Goal: Find specific page/section: Find specific page/section

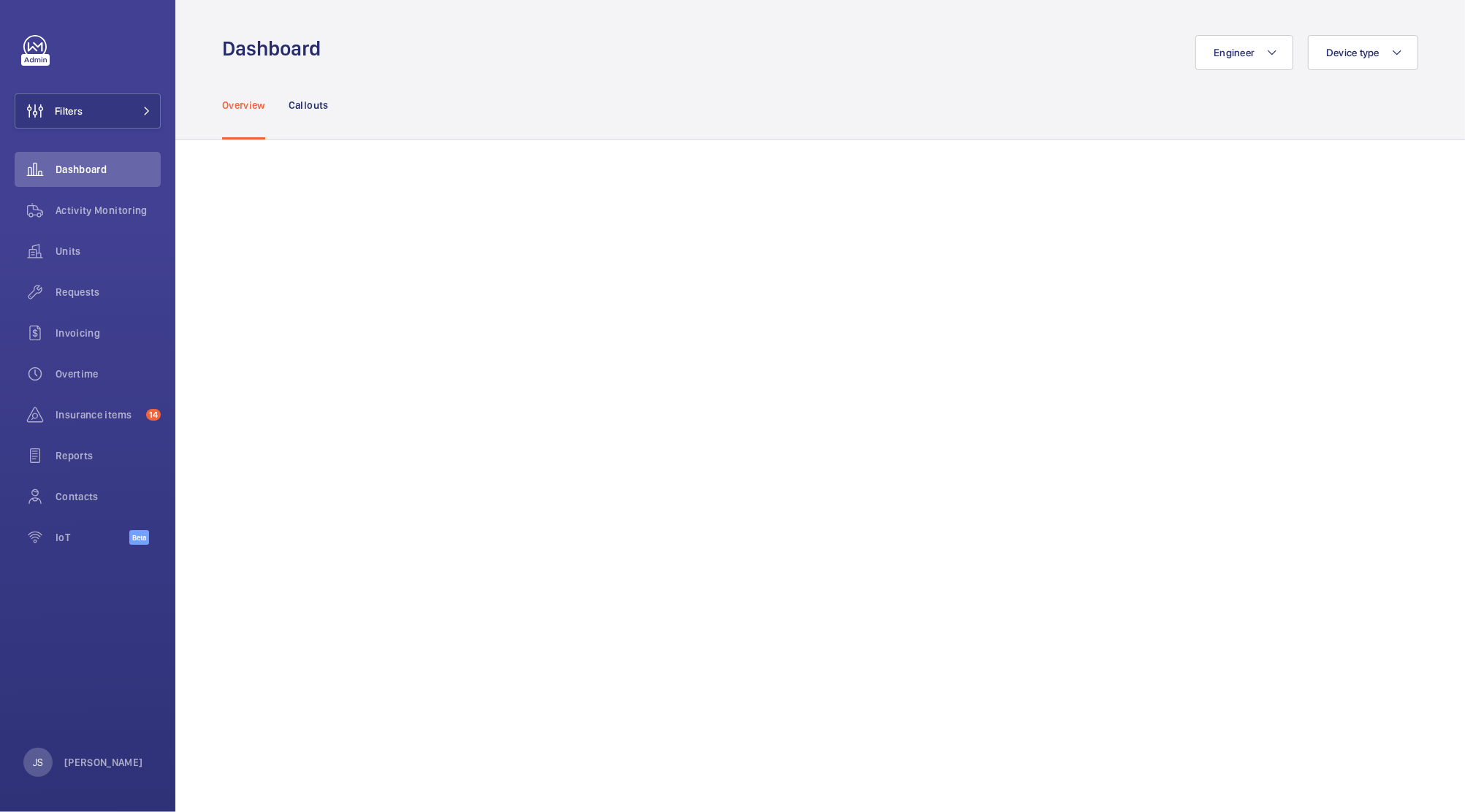
scroll to position [1046, 0]
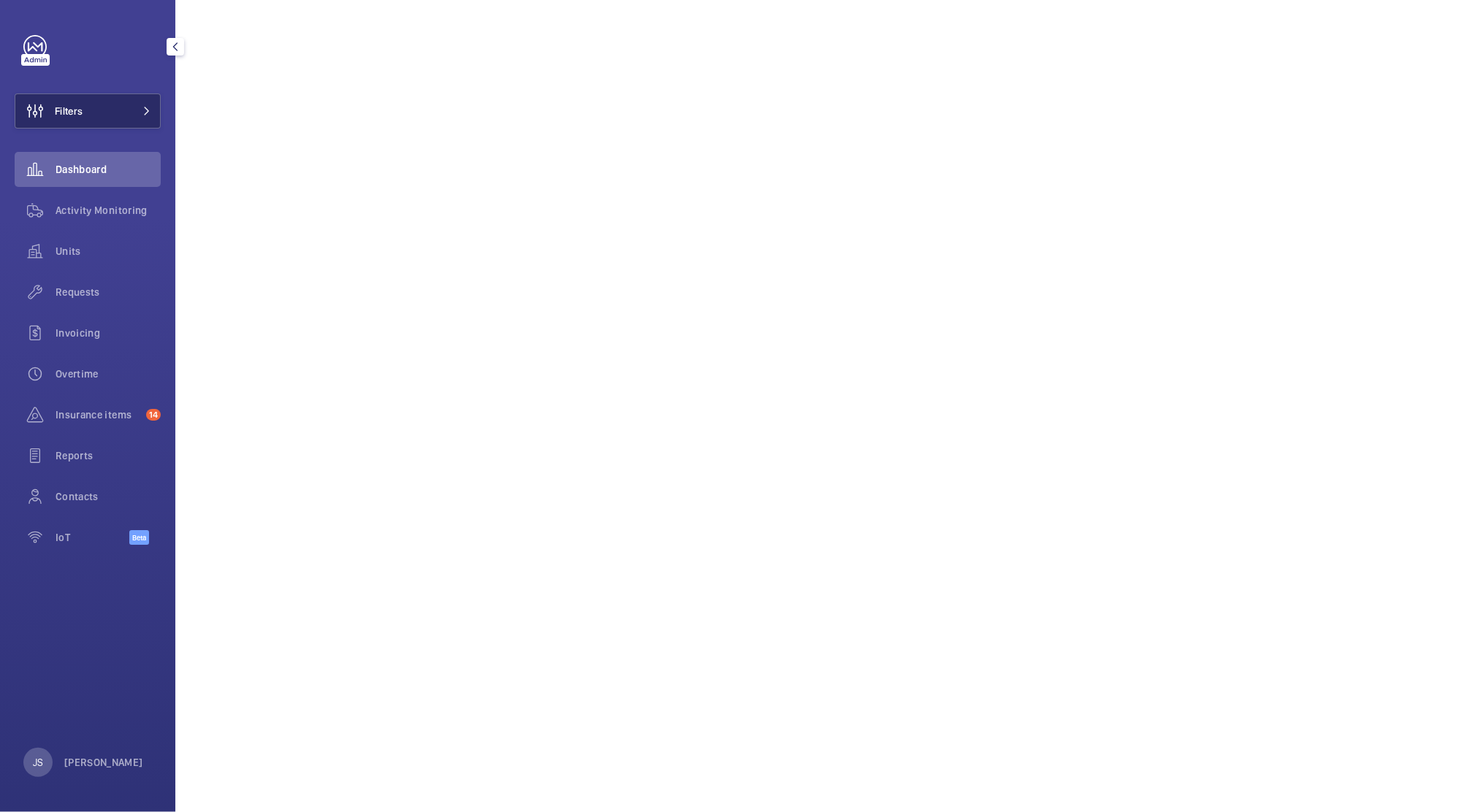
click at [76, 117] on span "Filters" at bounding box center [69, 110] width 28 height 15
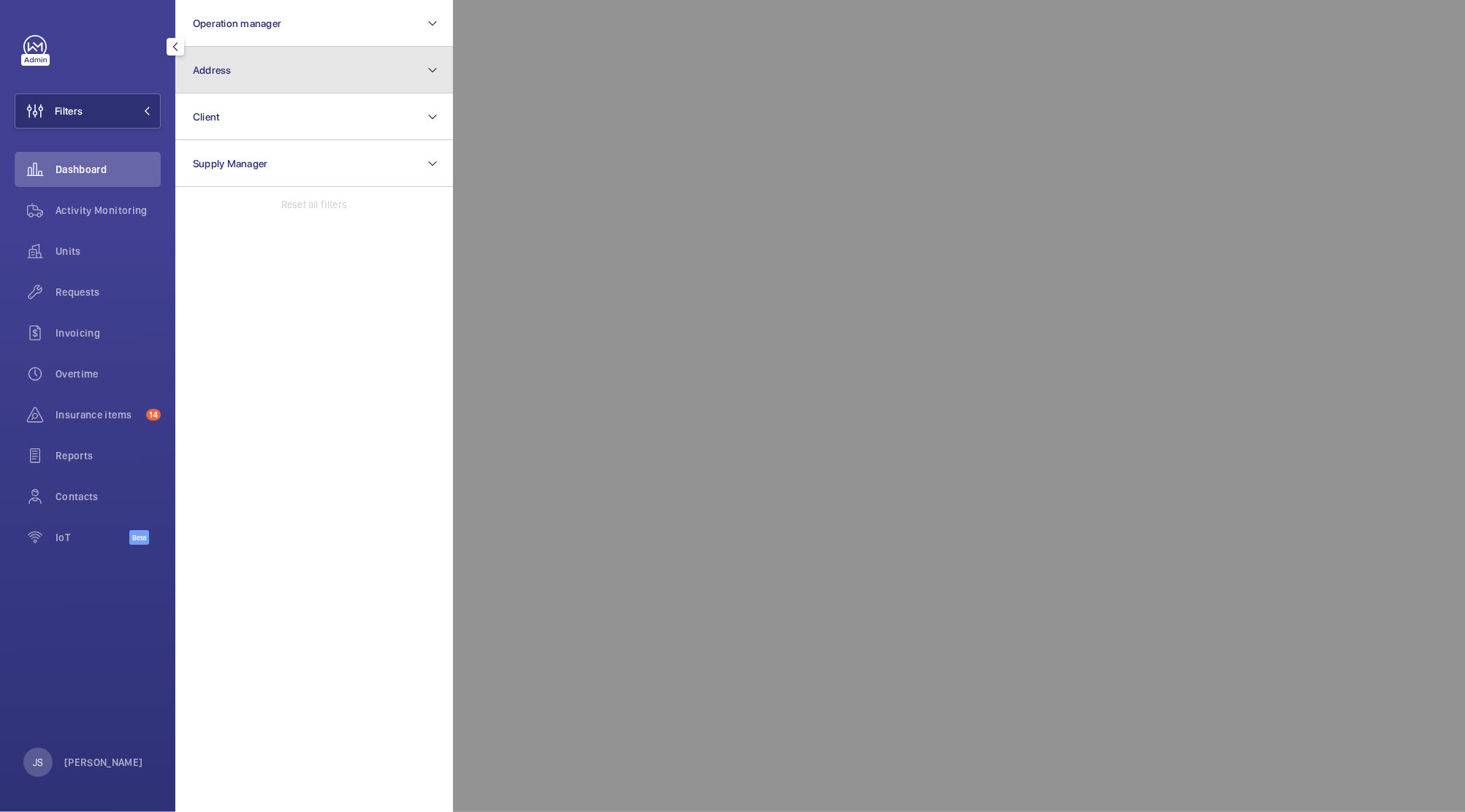
click at [203, 76] on button "Address" at bounding box center [314, 70] width 278 height 47
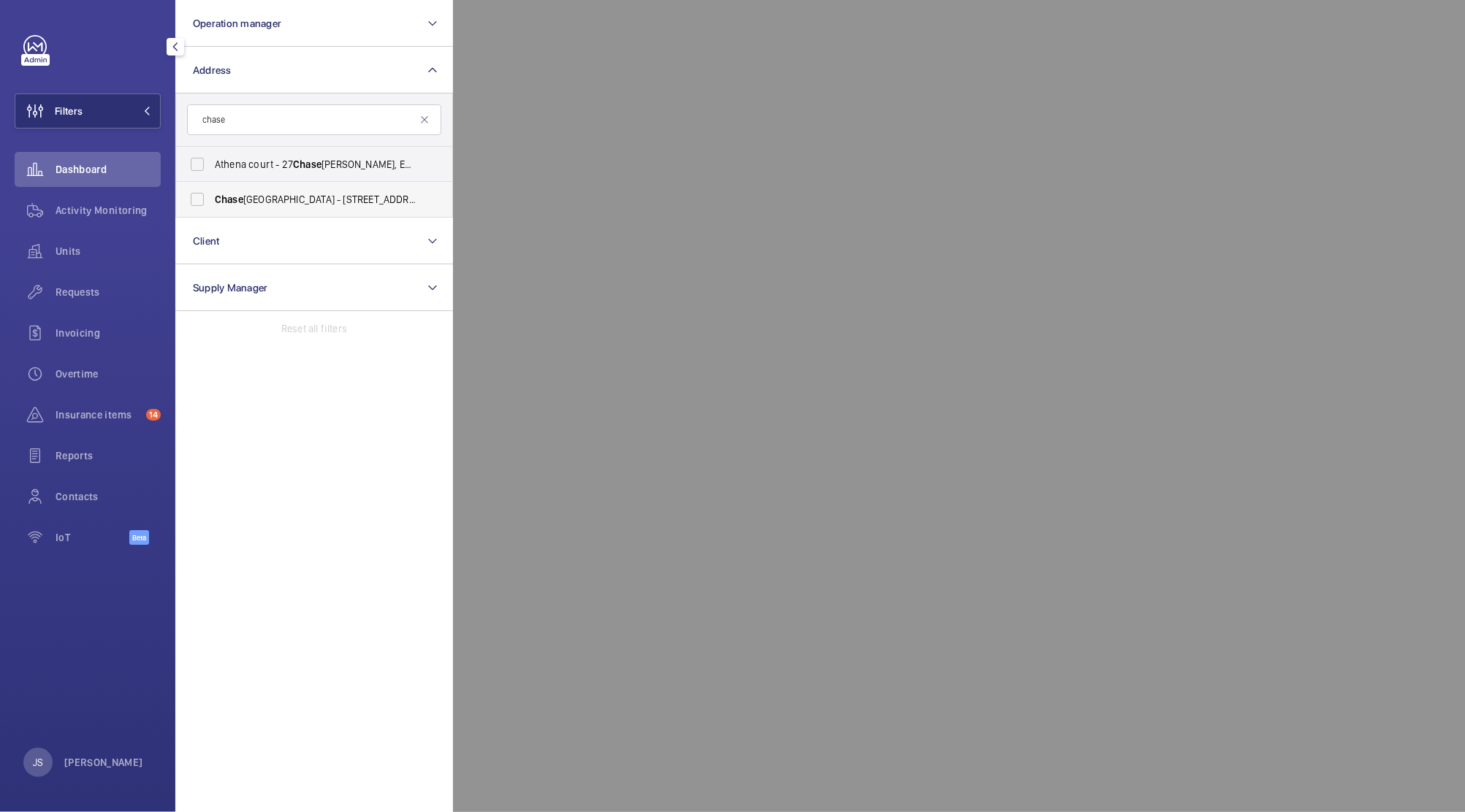
type input "chase"
click at [247, 205] on span "[GEOGRAPHIC_DATA] - [STREET_ADDRESS][PERSON_NAME]" at bounding box center [315, 199] width 201 height 15
click at [212, 205] on input "[GEOGRAPHIC_DATA] - [STREET_ADDRESS][PERSON_NAME]" at bounding box center [197, 199] width 29 height 29
checkbox input "true"
click at [421, 122] on mat-icon at bounding box center [424, 120] width 12 height 12
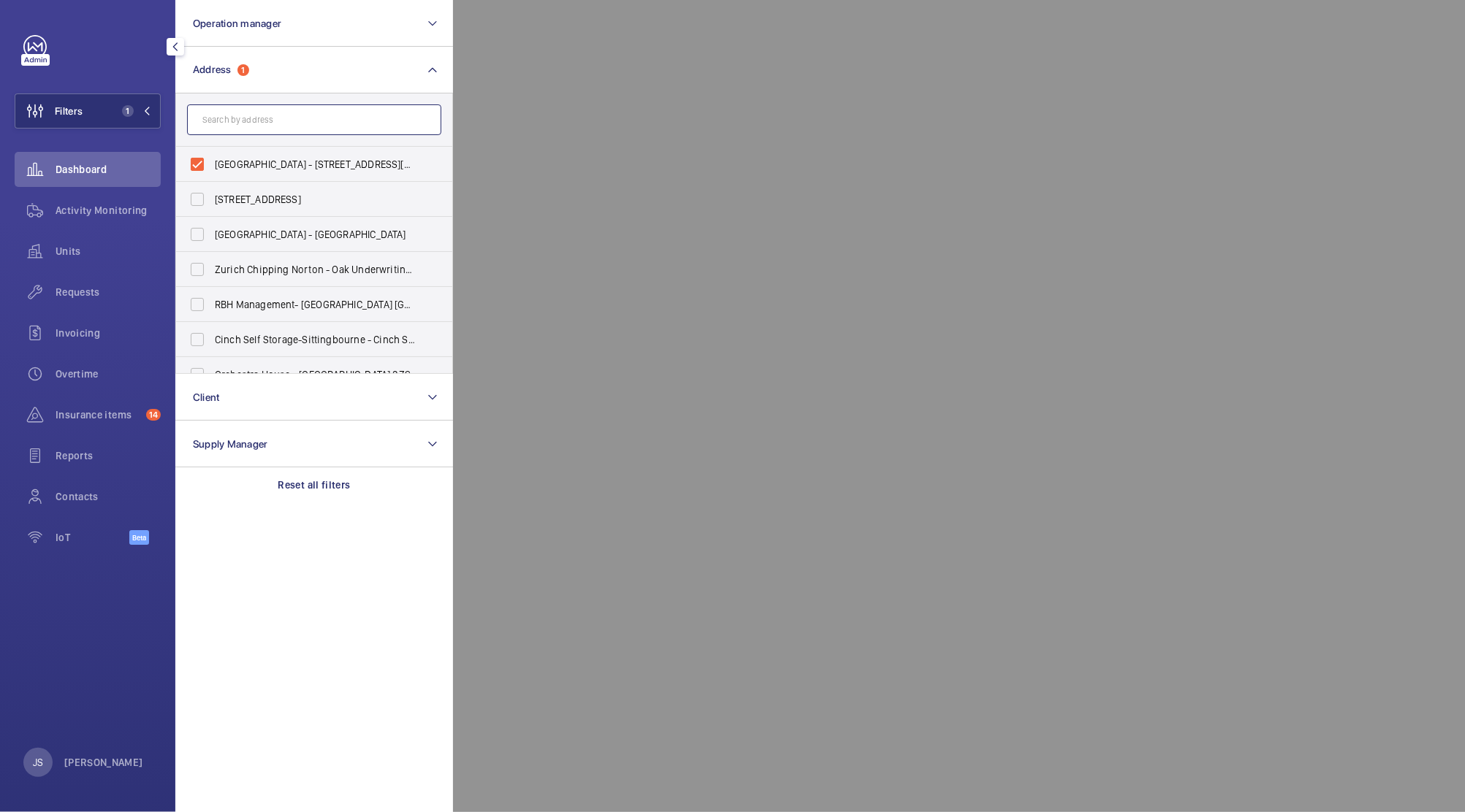
click at [349, 121] on input "text" at bounding box center [314, 120] width 254 height 31
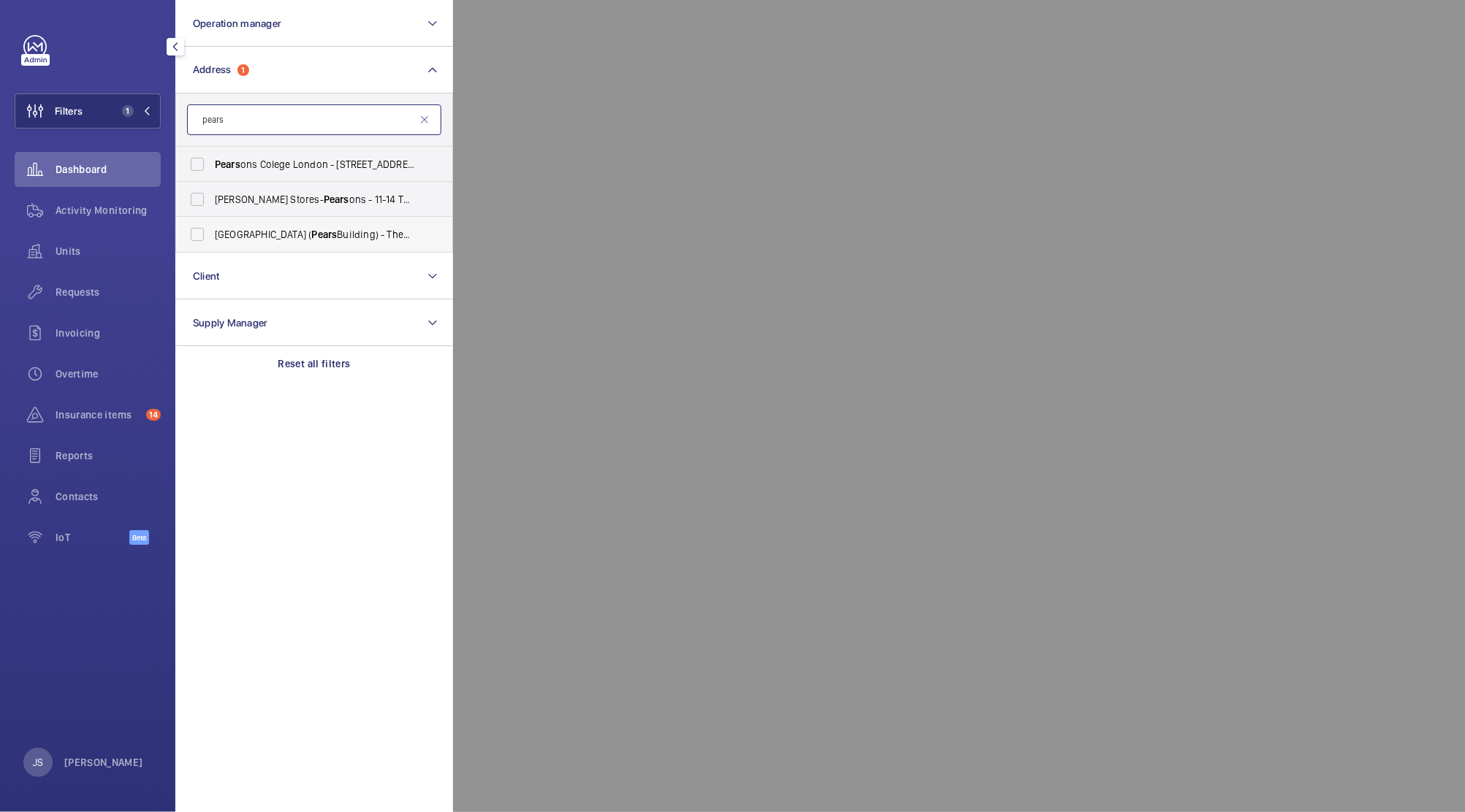
type input "pears"
click at [304, 234] on span "[GEOGRAPHIC_DATA] ( [GEOGRAPHIC_DATA]) - [STREET_ADDRESS]" at bounding box center [315, 234] width 201 height 15
click at [212, 234] on input "[GEOGRAPHIC_DATA] ( [GEOGRAPHIC_DATA]) - [STREET_ADDRESS]" at bounding box center [197, 234] width 29 height 29
checkbox input "true"
click at [534, 165] on div at bounding box center [1185, 406] width 1465 height 812
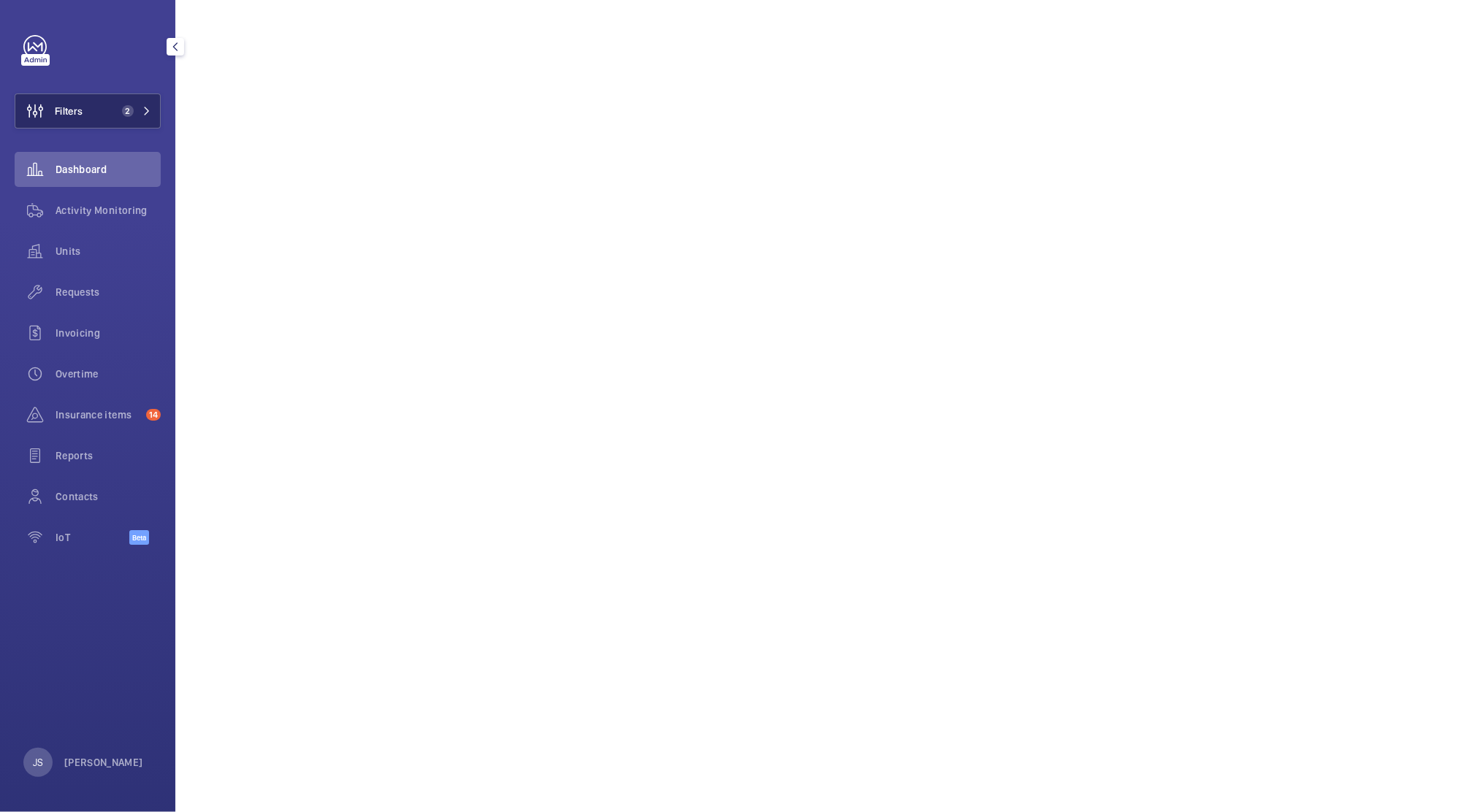
click at [94, 125] on button "Filters 2" at bounding box center [87, 110] width 146 height 35
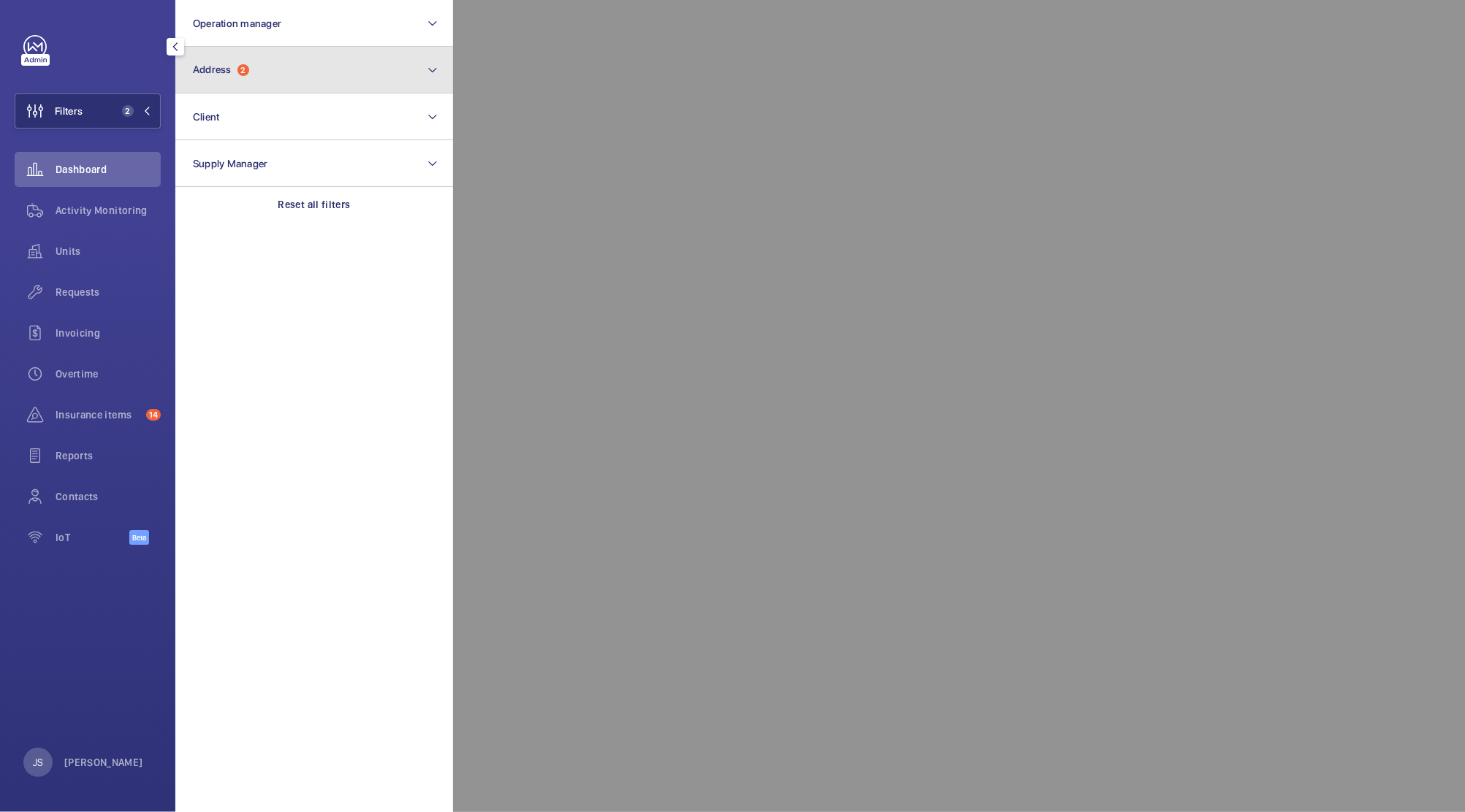
click at [210, 72] on span "Address" at bounding box center [212, 70] width 39 height 12
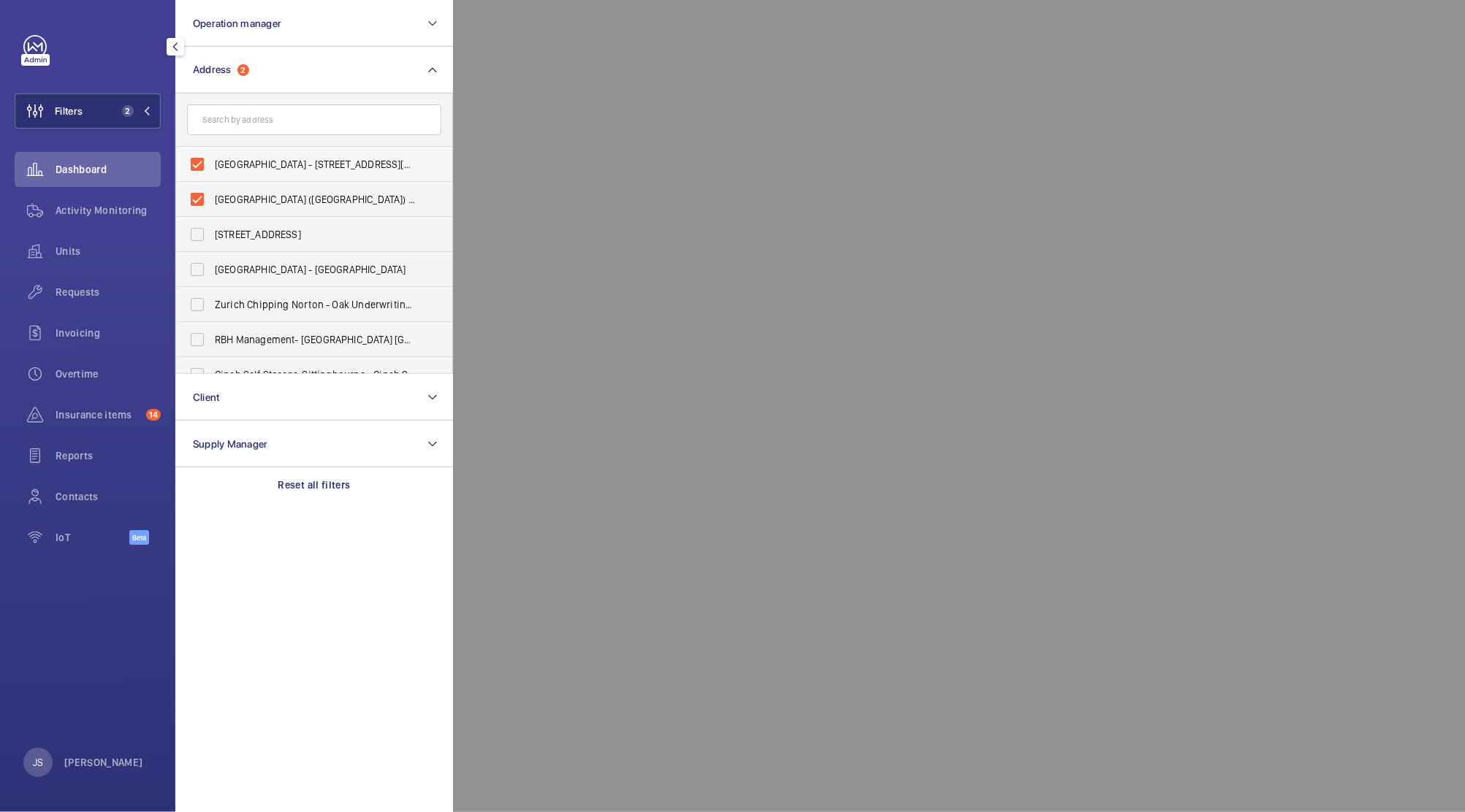
click at [224, 168] on span "[GEOGRAPHIC_DATA] - [STREET_ADDRESS][PERSON_NAME]" at bounding box center [315, 164] width 201 height 15
click at [212, 168] on input "[GEOGRAPHIC_DATA] - [STREET_ADDRESS][PERSON_NAME]" at bounding box center [197, 165] width 29 height 29
checkbox input "false"
click at [558, 151] on div at bounding box center [1185, 406] width 1465 height 812
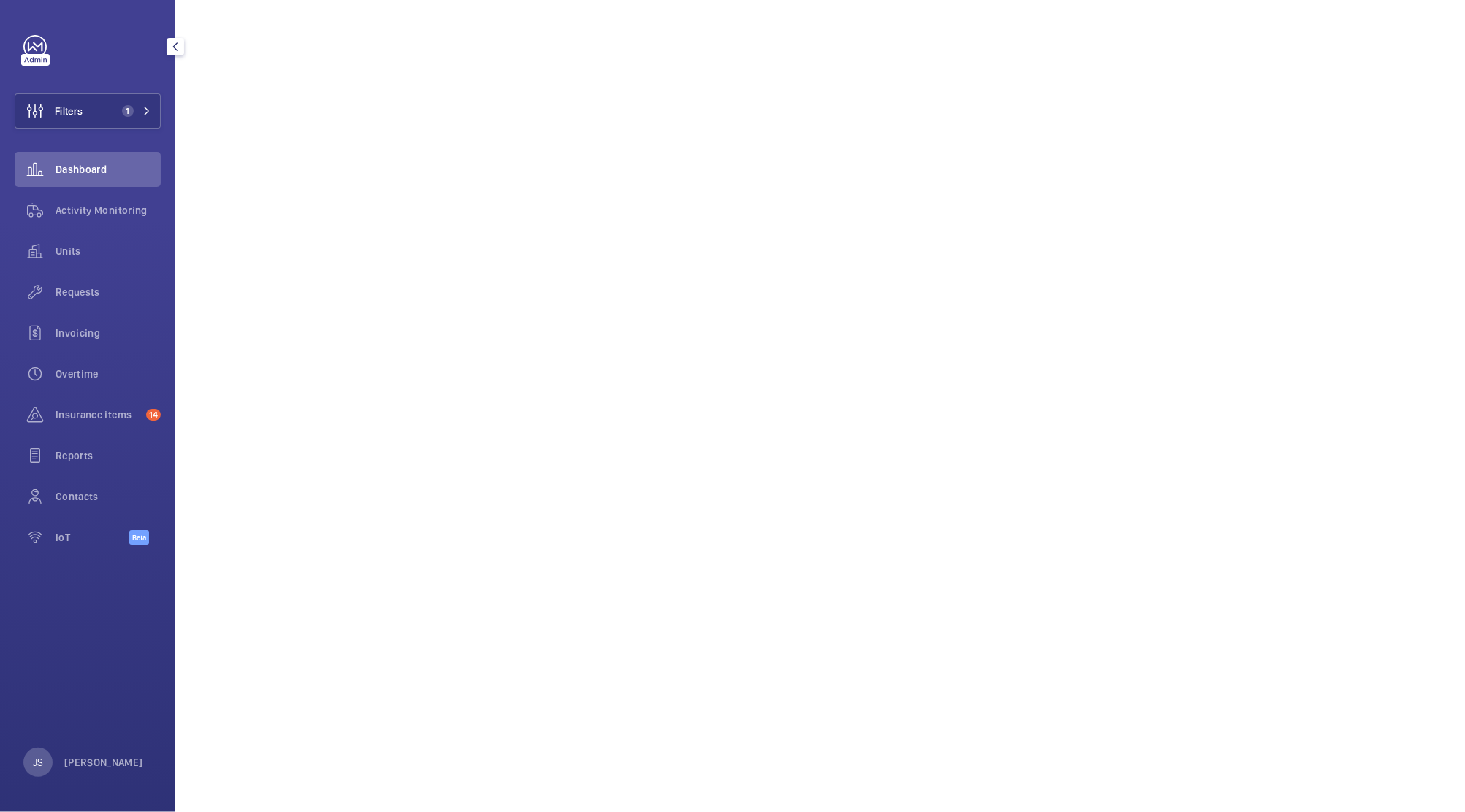
scroll to position [152, 0]
click at [76, 420] on span "Insurance items" at bounding box center [97, 415] width 85 height 15
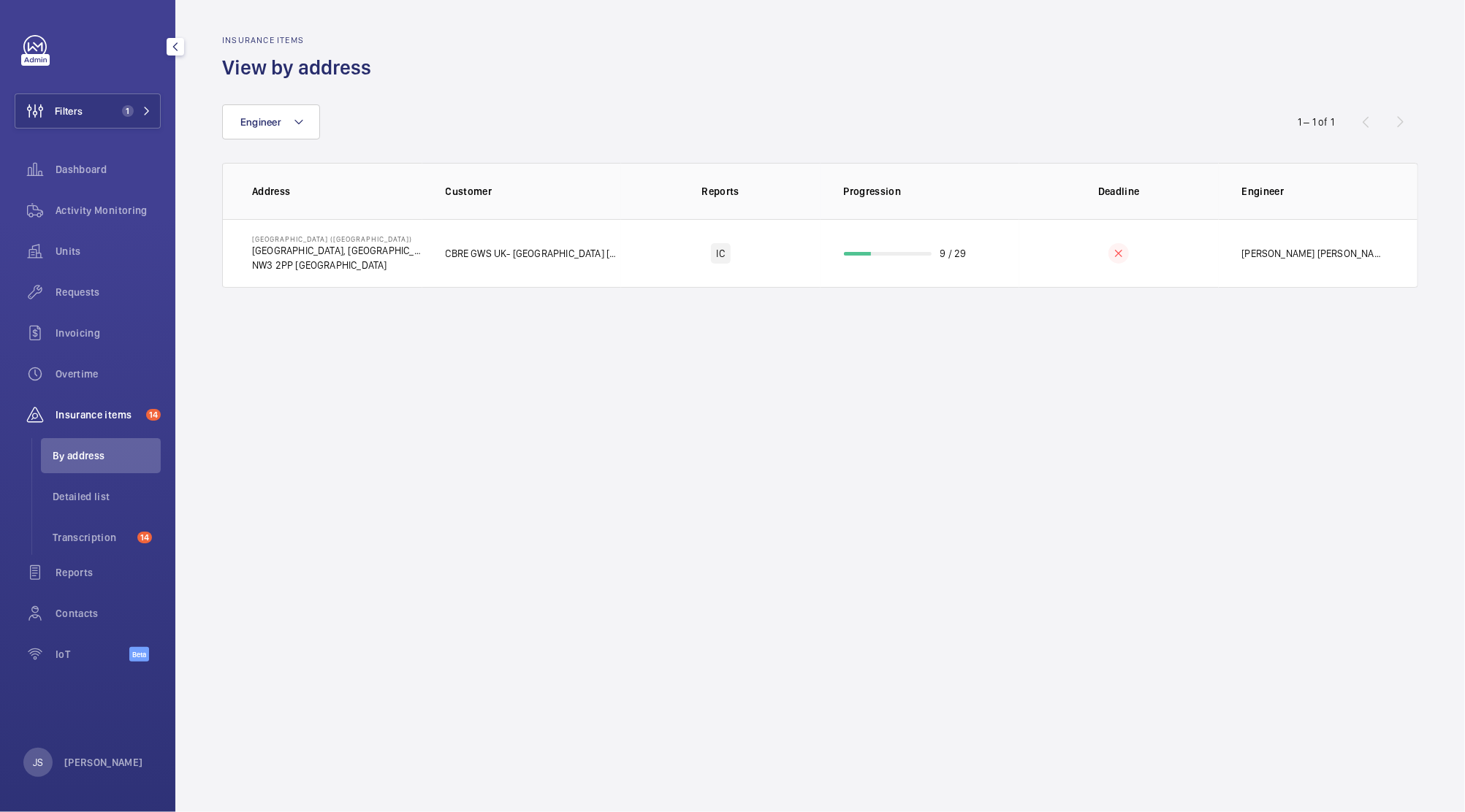
click at [75, 416] on span "Insurance items" at bounding box center [97, 415] width 85 height 15
click at [77, 498] on span "Detailed list" at bounding box center [106, 497] width 108 height 15
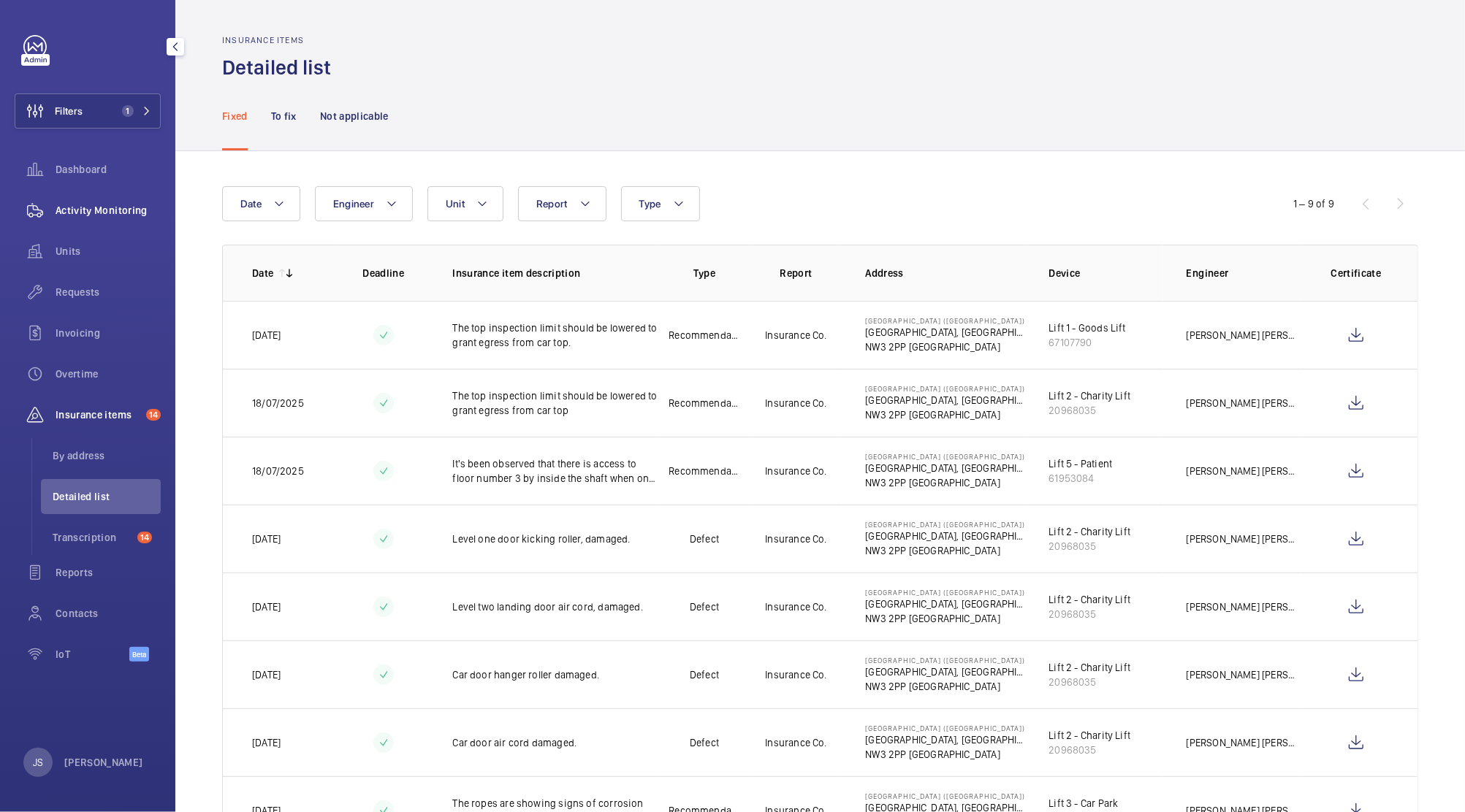
click at [81, 210] on span "Activity Monitoring" at bounding box center [108, 210] width 105 height 15
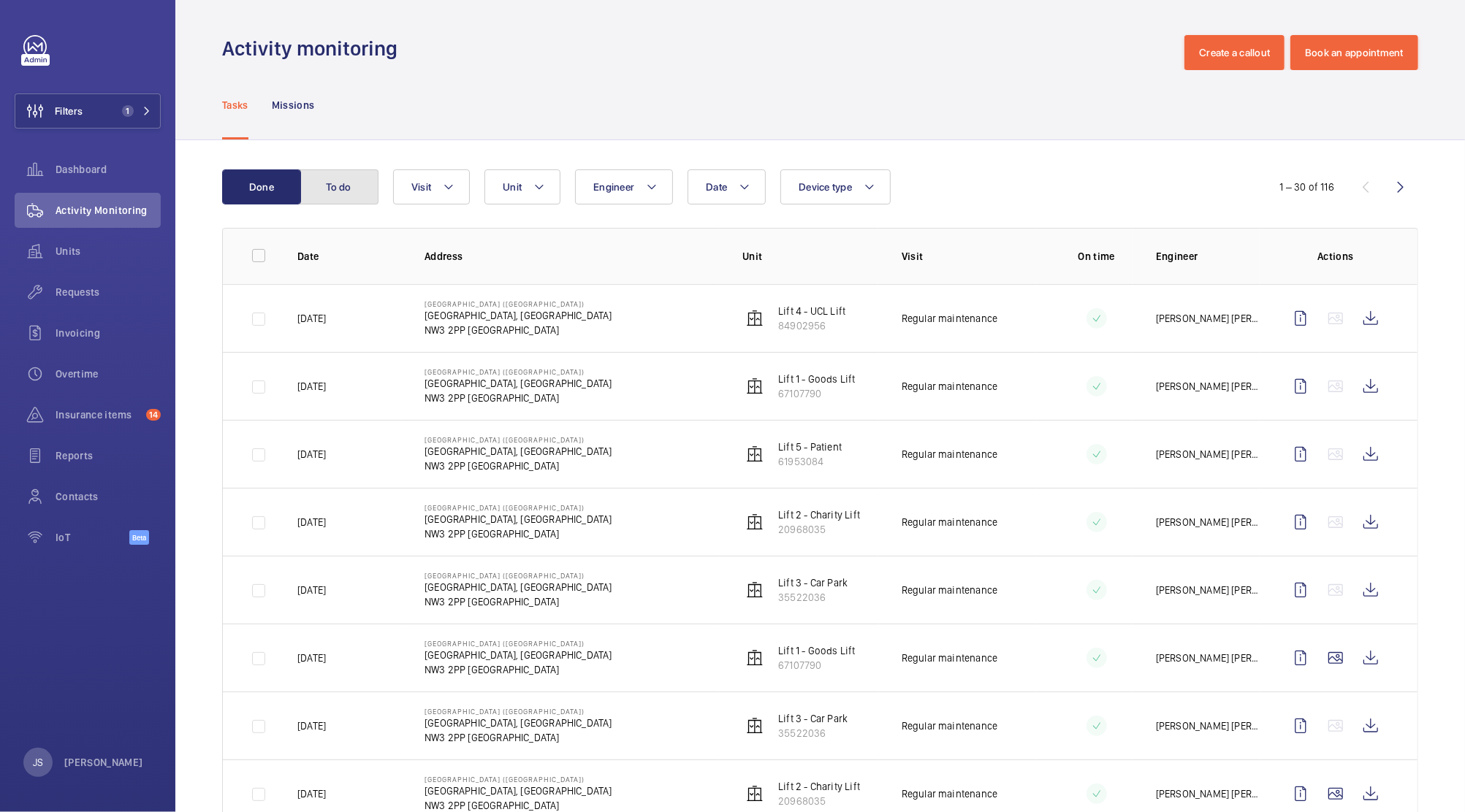
click at [328, 189] on button "To do" at bounding box center [339, 187] width 79 height 35
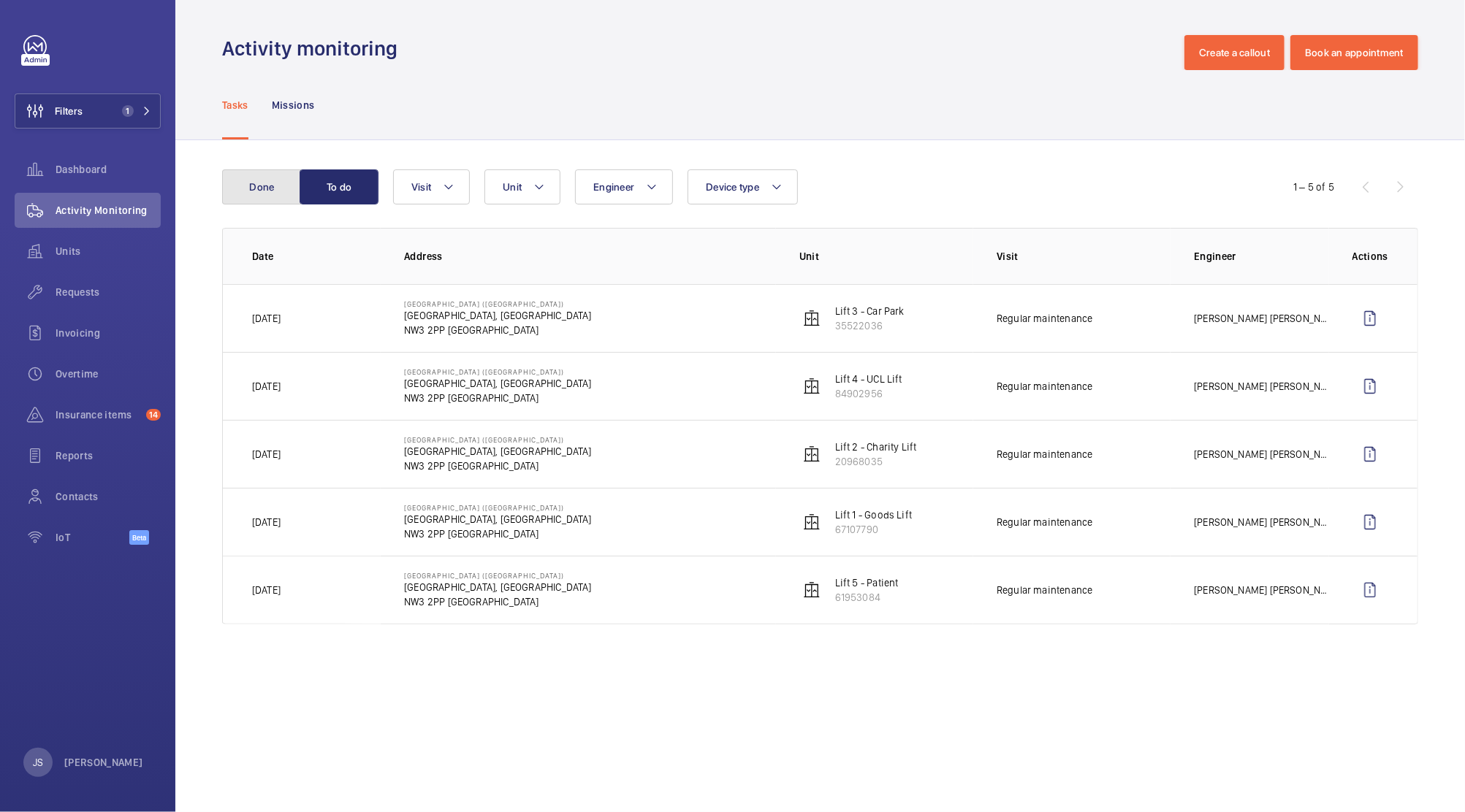
click at [256, 184] on button "Done" at bounding box center [262, 187] width 79 height 35
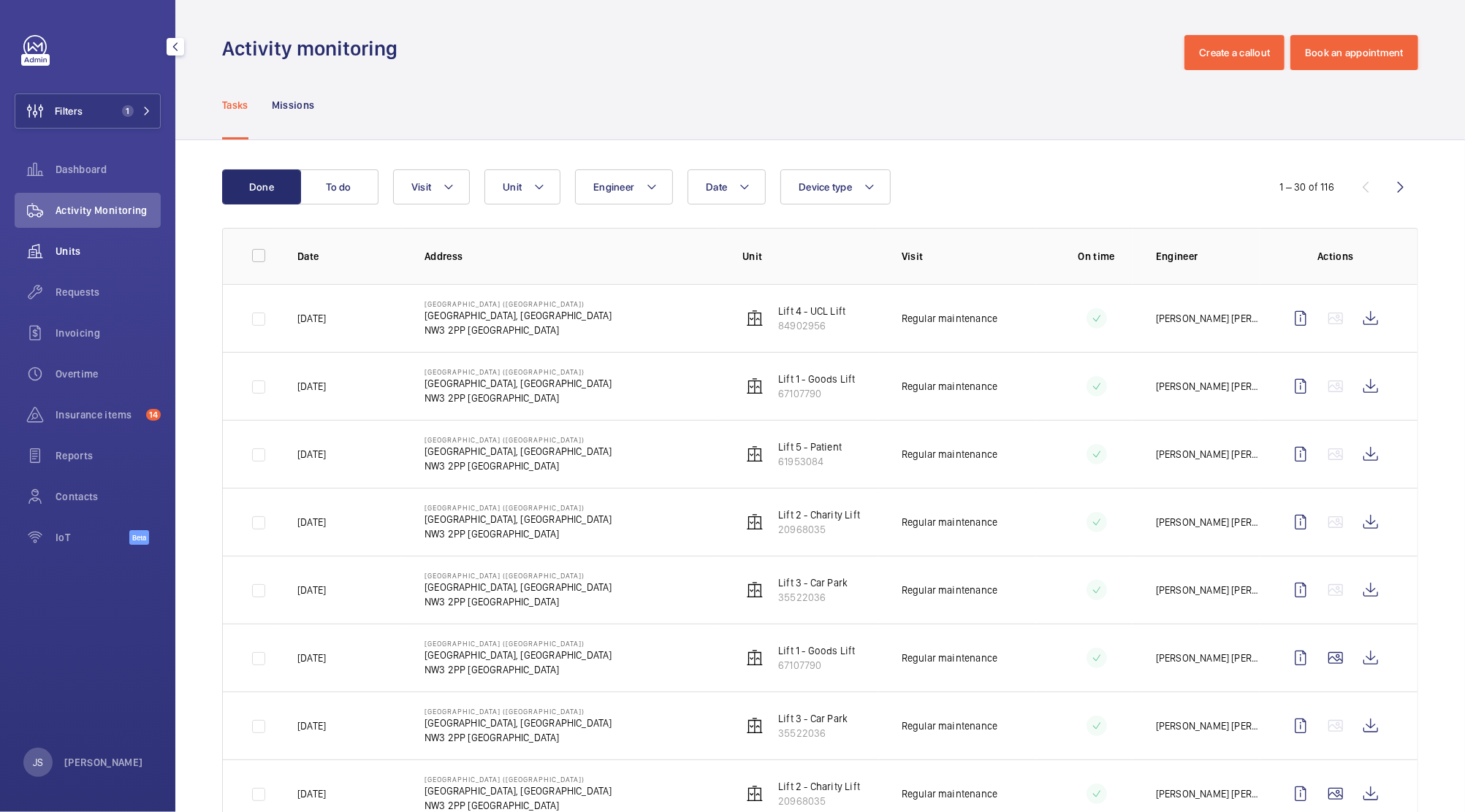
click at [84, 247] on span "Units" at bounding box center [108, 251] width 105 height 15
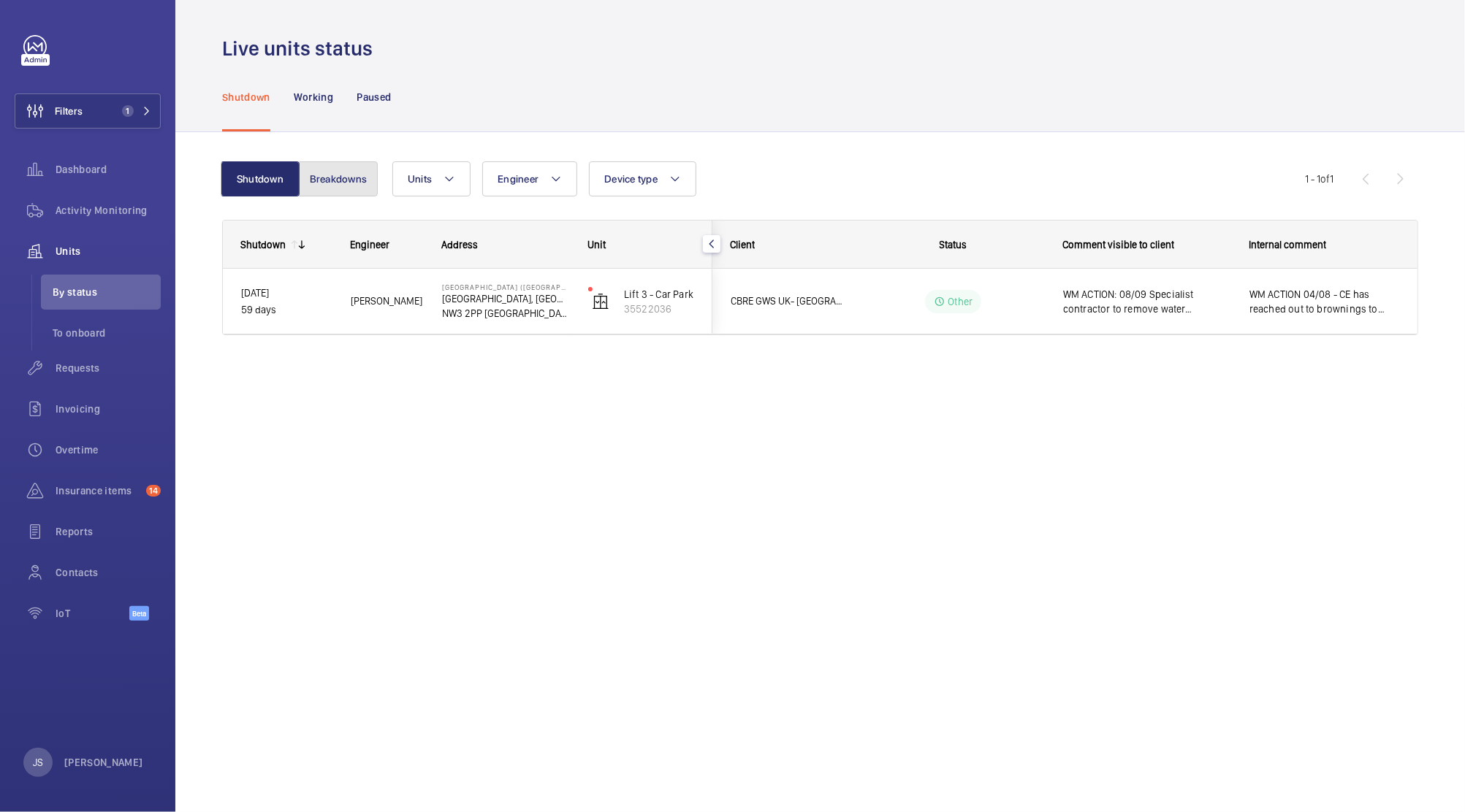
click at [333, 183] on button "Breakdowns" at bounding box center [339, 178] width 79 height 35
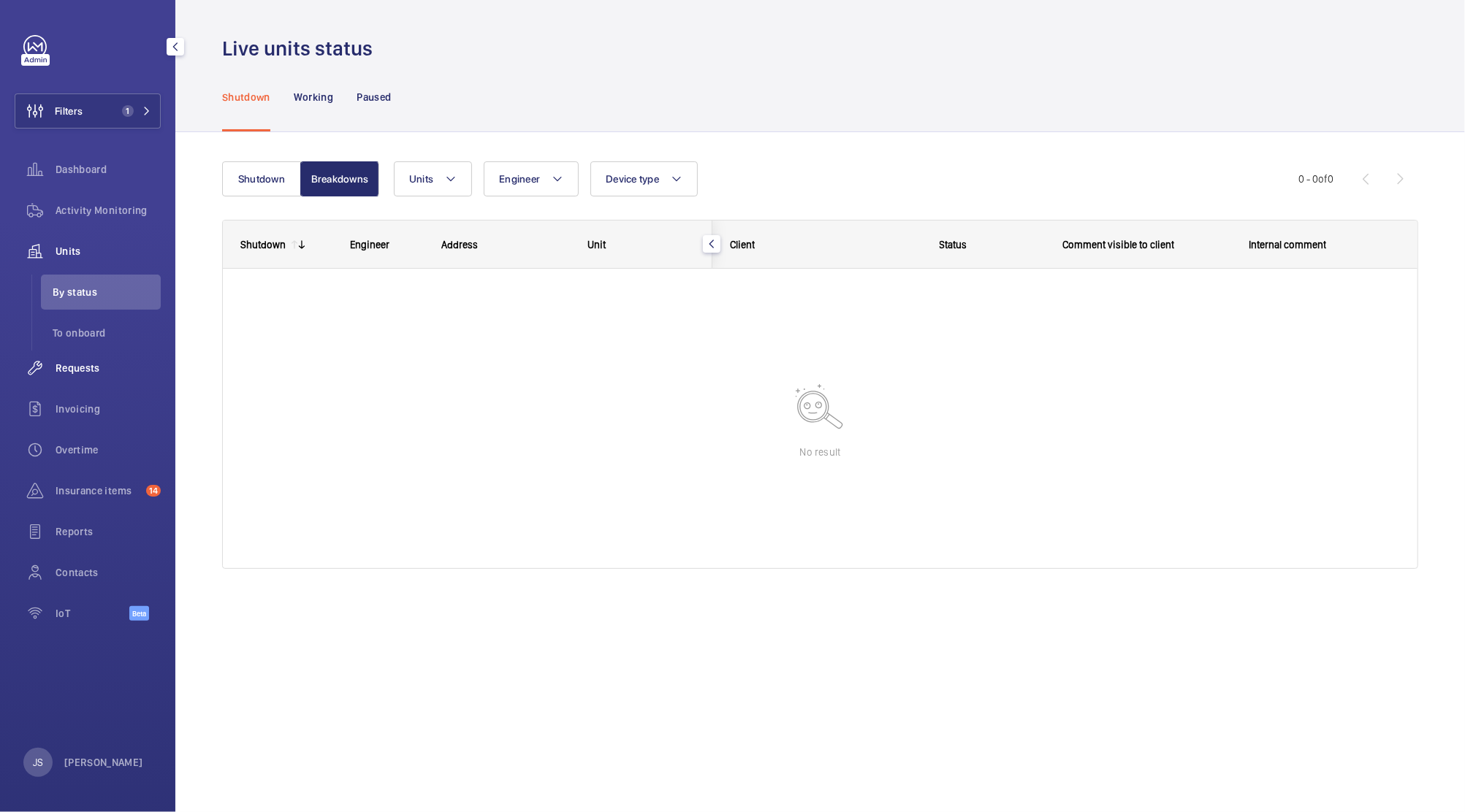
click at [76, 367] on span "Requests" at bounding box center [108, 368] width 105 height 15
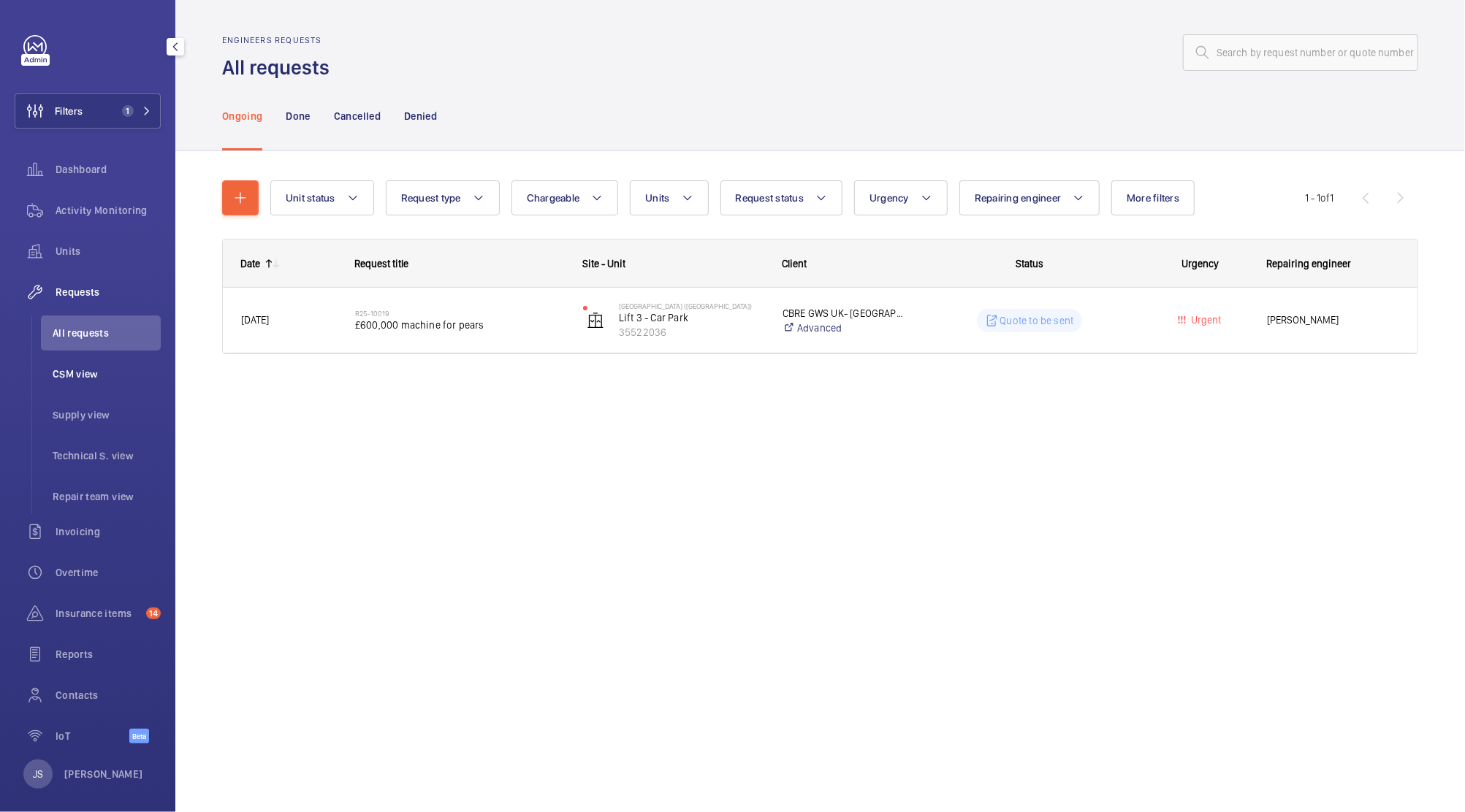
click at [71, 372] on span "CSM view" at bounding box center [106, 373] width 108 height 15
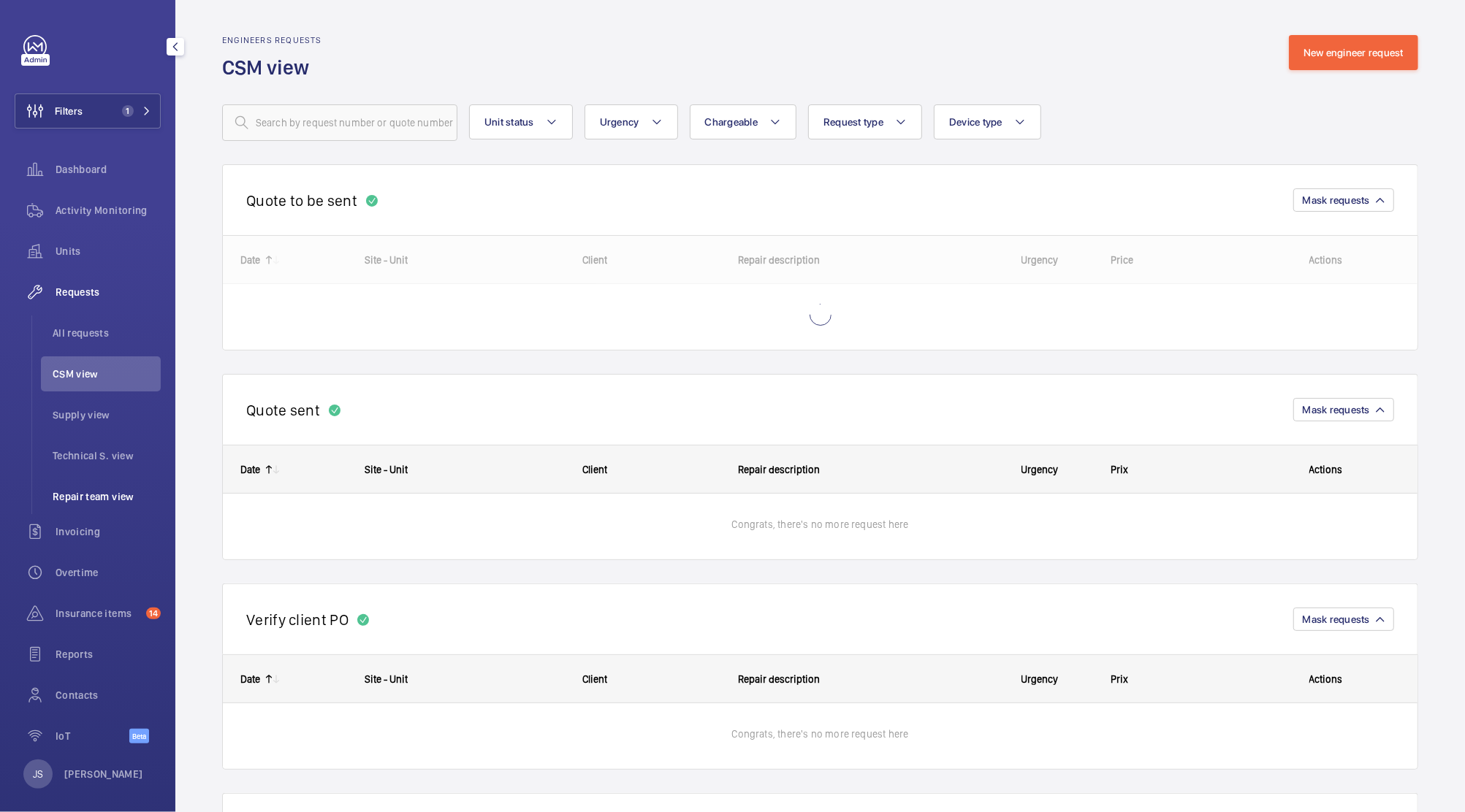
click at [82, 490] on span "Repair team view" at bounding box center [106, 497] width 108 height 15
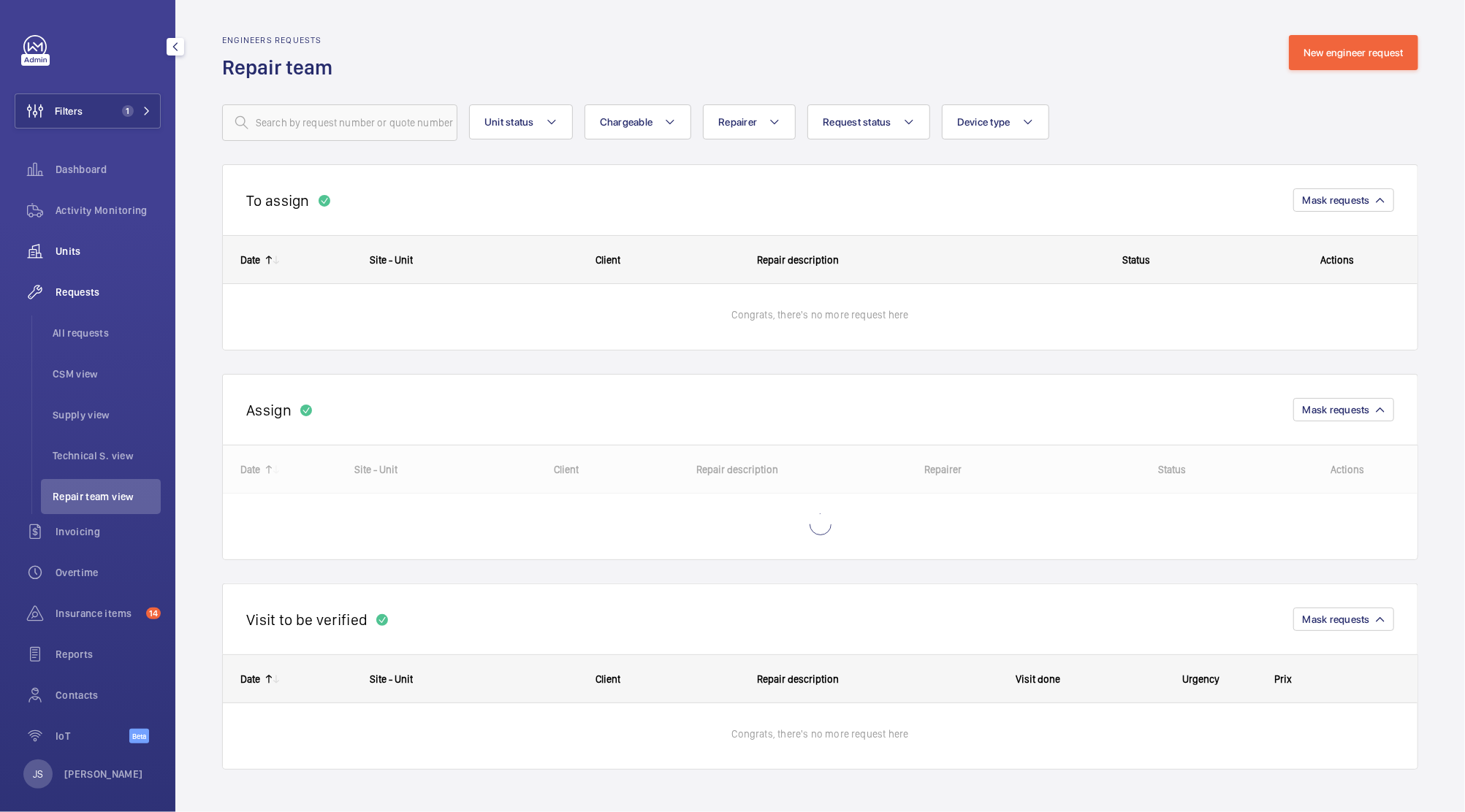
click at [80, 252] on span "Units" at bounding box center [108, 251] width 105 height 15
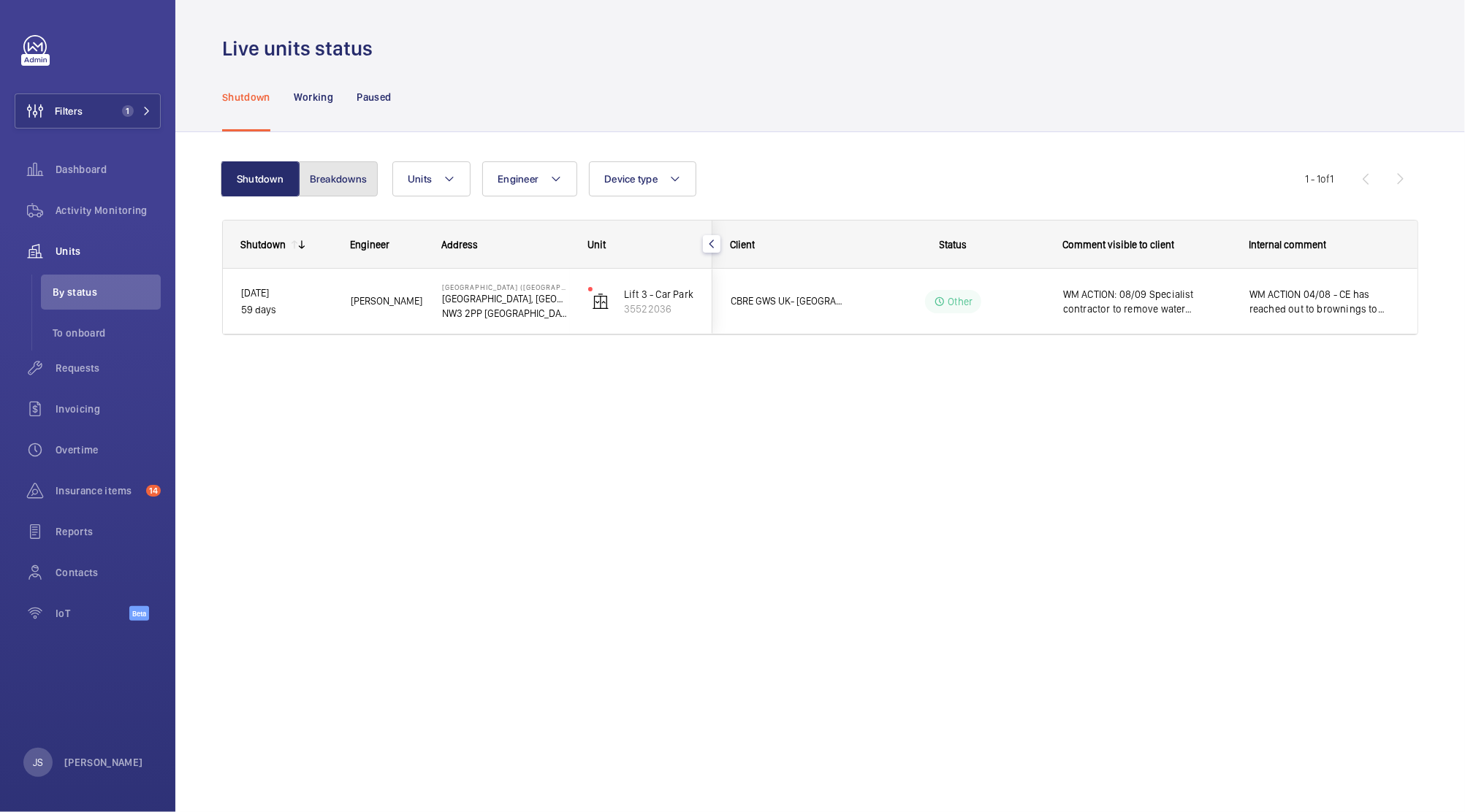
click at [353, 178] on button "Breakdowns" at bounding box center [339, 178] width 79 height 35
